Goal: Use online tool/utility

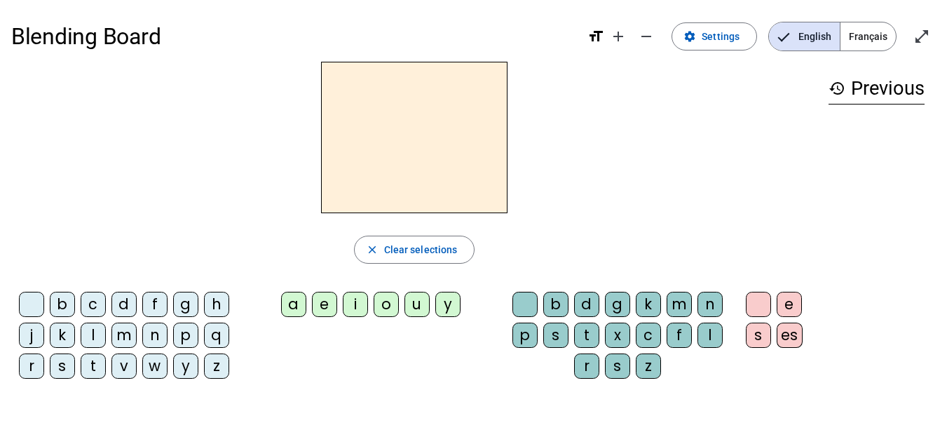
click at [188, 301] on div "g" at bounding box center [185, 304] width 25 height 25
click at [291, 307] on div "a" at bounding box center [293, 304] width 25 height 25
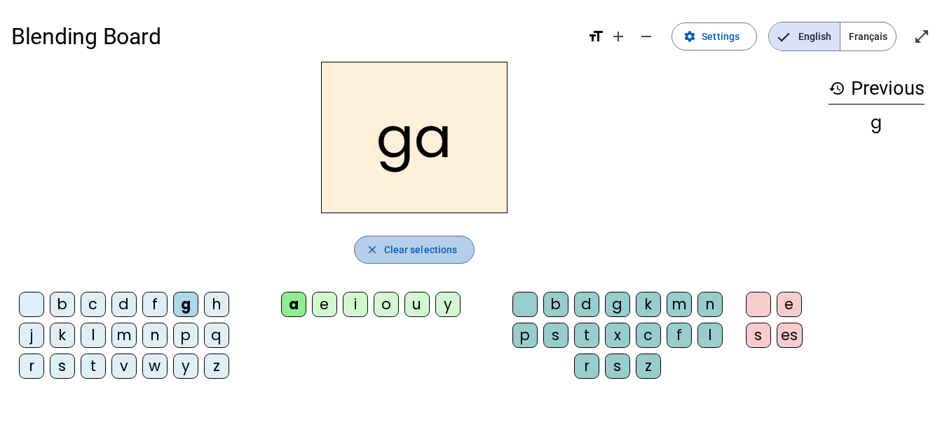
click at [431, 248] on span "Clear selections" at bounding box center [421, 249] width 74 height 17
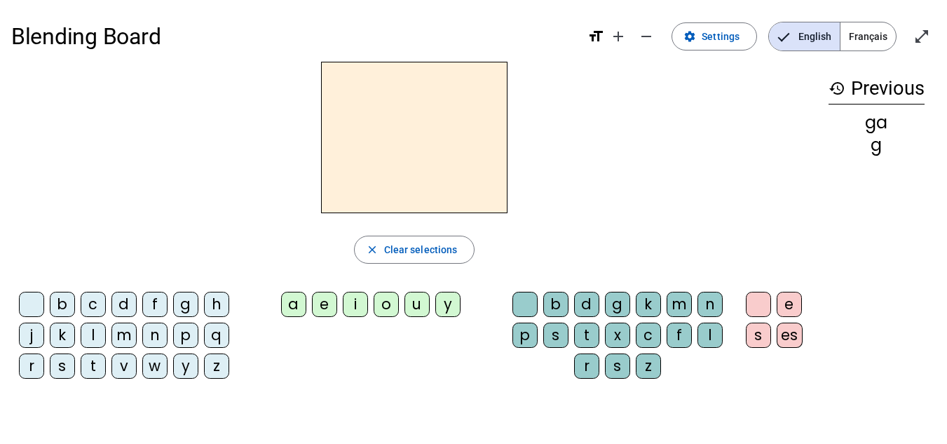
click at [91, 339] on div "l" at bounding box center [93, 335] width 25 height 25
click at [330, 306] on div "e" at bounding box center [324, 304] width 25 height 25
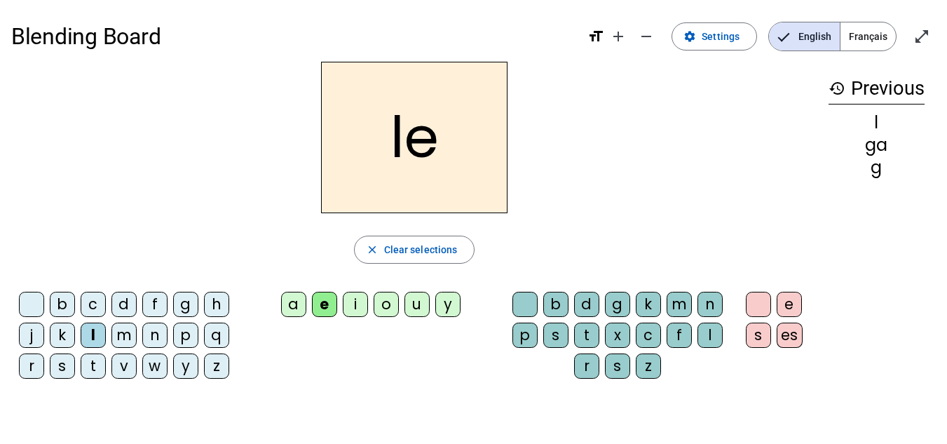
click at [434, 146] on h2 "le" at bounding box center [414, 137] width 187 height 151
click at [435, 145] on h2 "le" at bounding box center [414, 137] width 187 height 151
click at [426, 248] on span "Clear selections" at bounding box center [421, 249] width 74 height 17
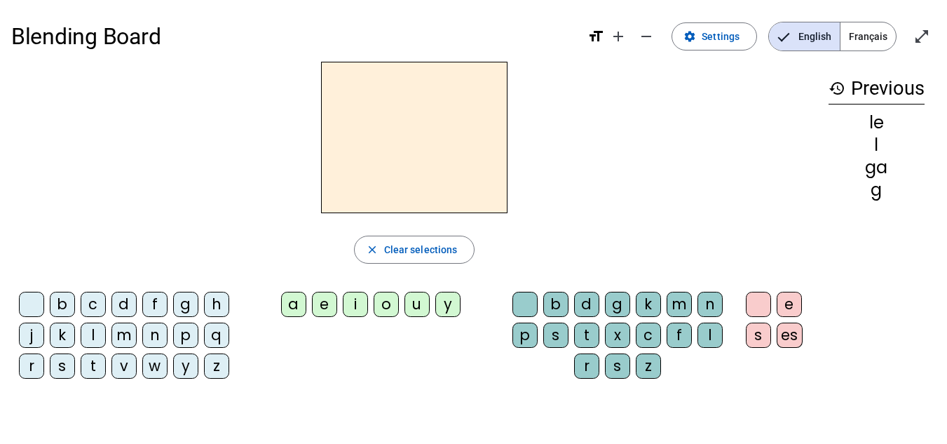
click at [95, 335] on div "l" at bounding box center [93, 335] width 25 height 25
click at [294, 306] on div "a" at bounding box center [293, 304] width 25 height 25
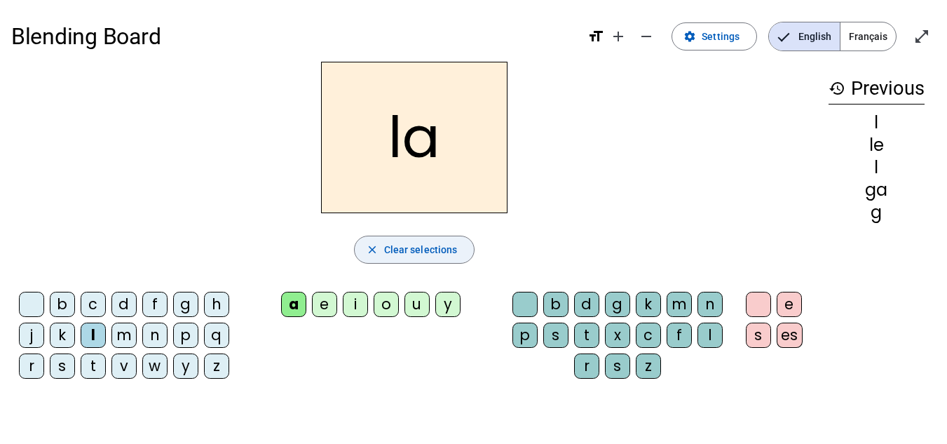
click at [408, 250] on span "Clear selections" at bounding box center [421, 249] width 74 height 17
